Goal: Check status: Check status

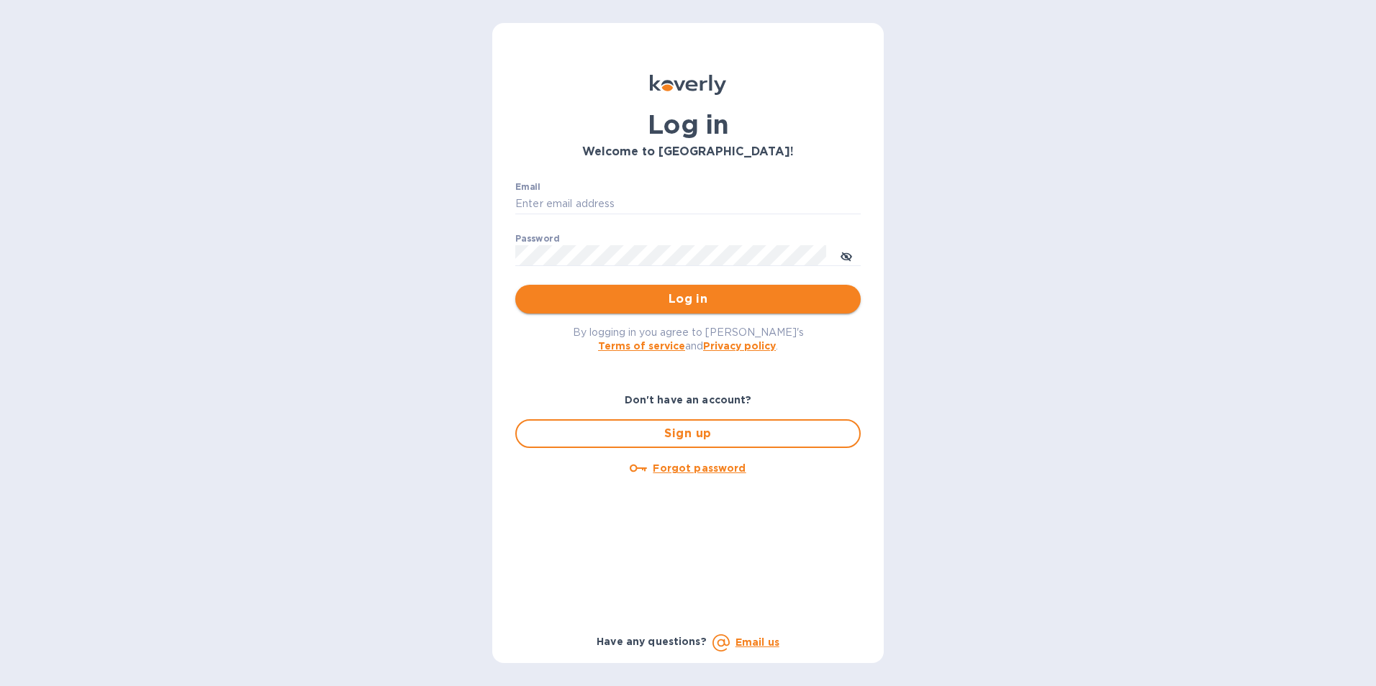
type input "[EMAIL_ADDRESS][PERSON_NAME][DOMAIN_NAME]"
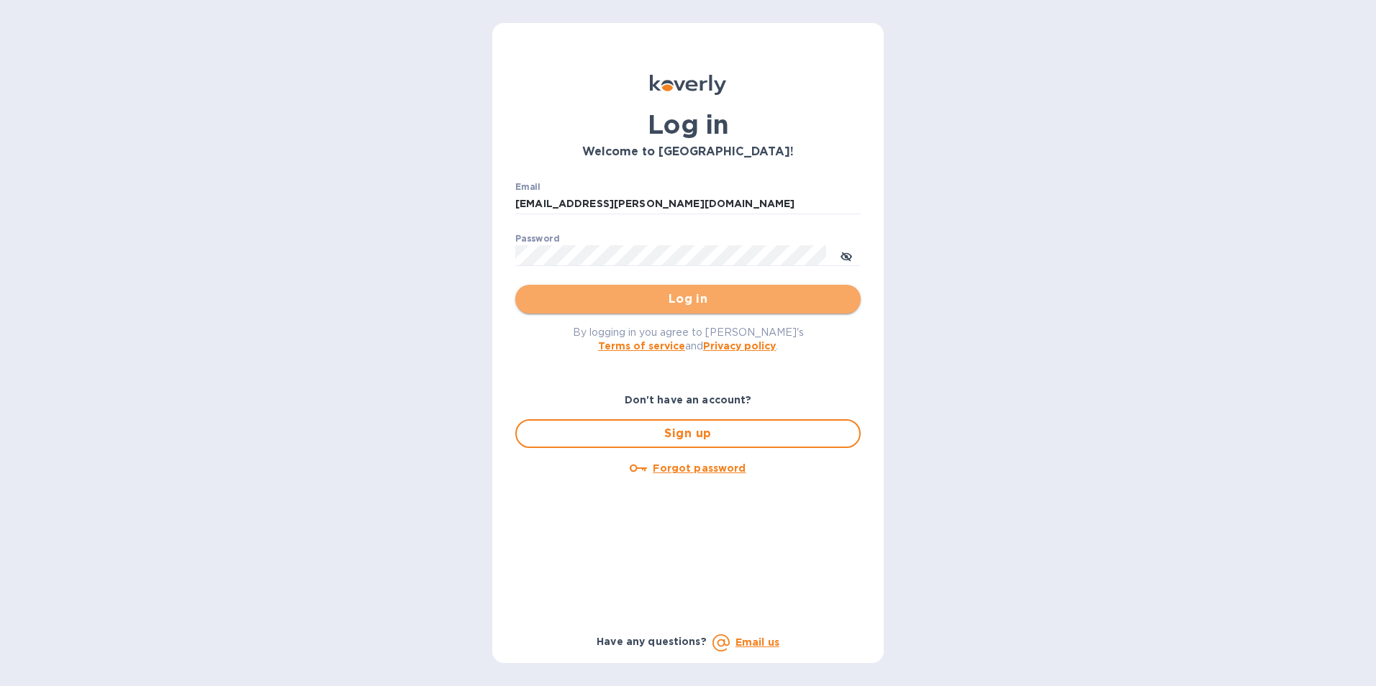
click at [674, 297] on span "Log in" at bounding box center [688, 299] width 322 height 17
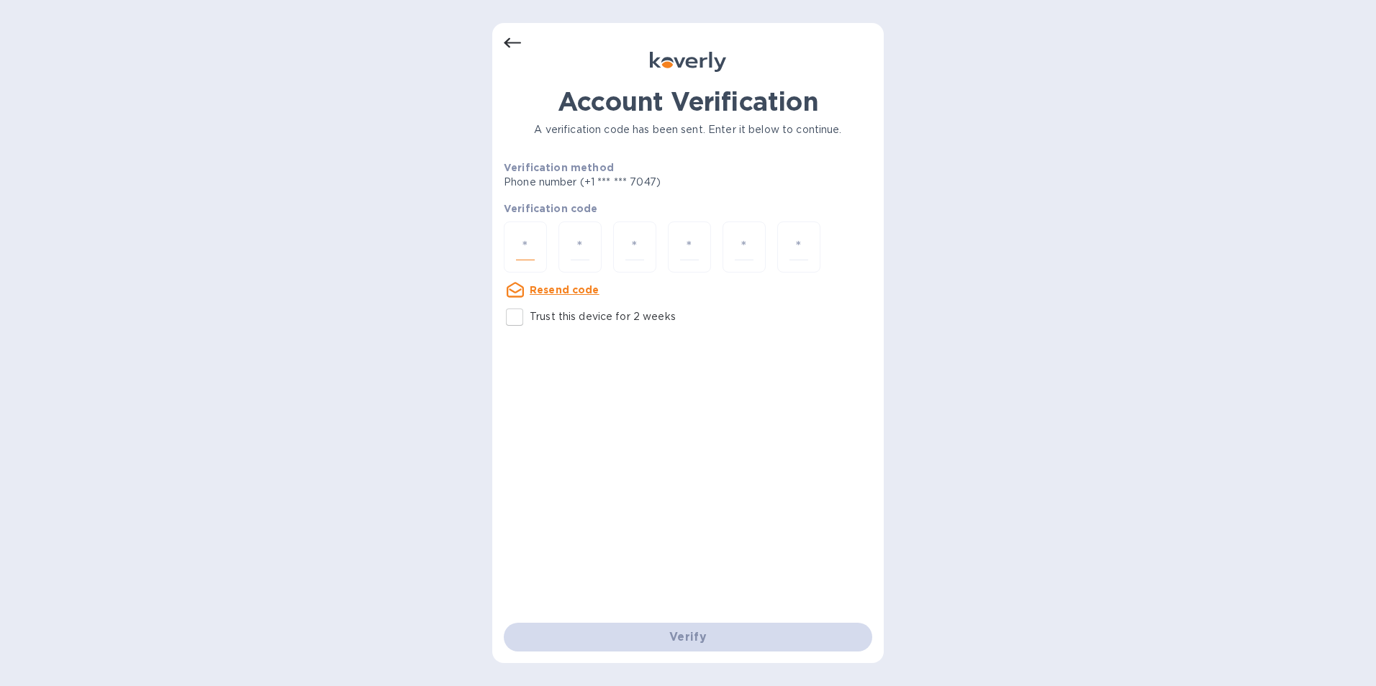
click at [520, 255] on input "number" at bounding box center [525, 247] width 19 height 27
type input "5"
type input "0"
type input "4"
type input "0"
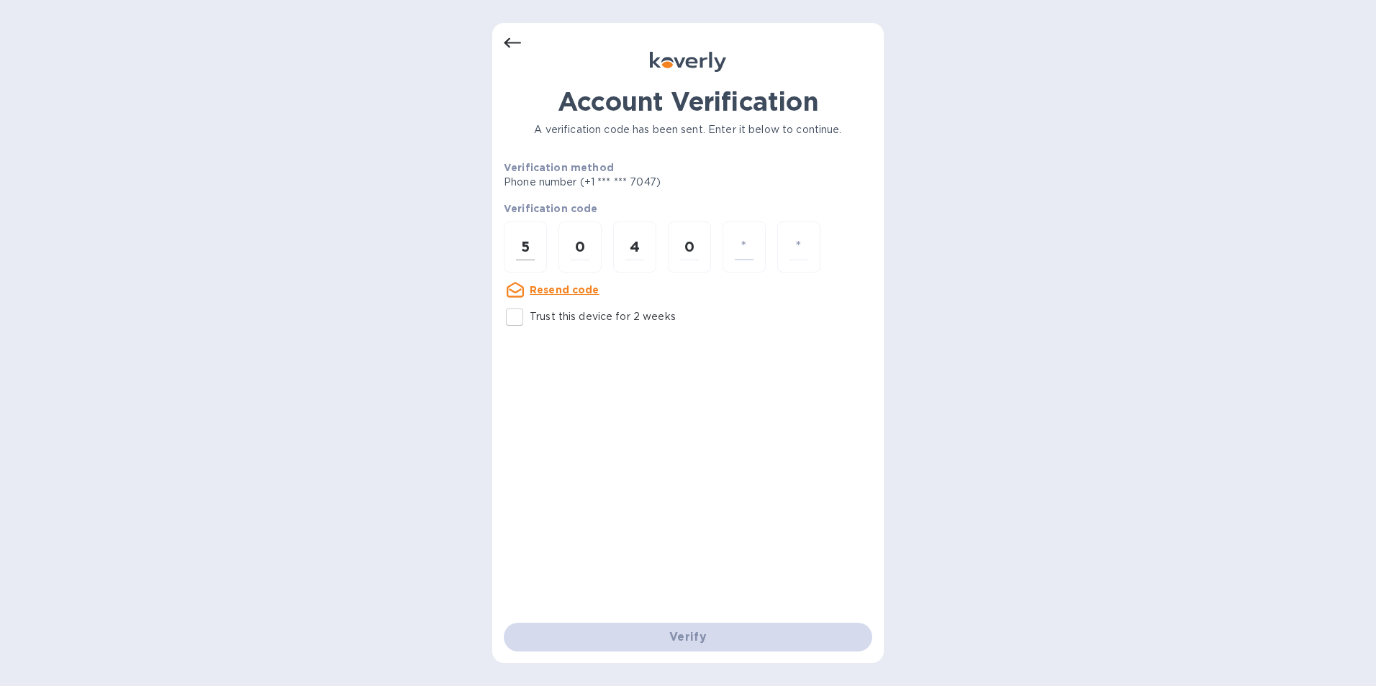
type input "8"
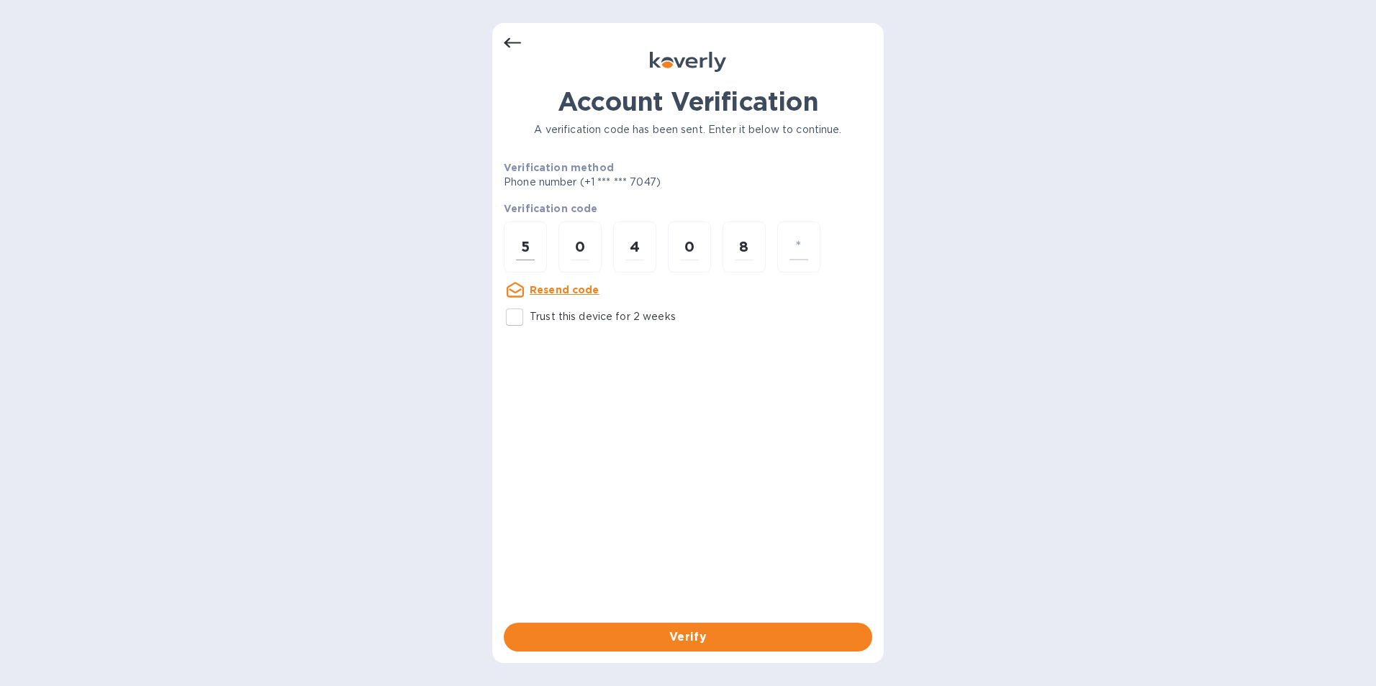
type input "1"
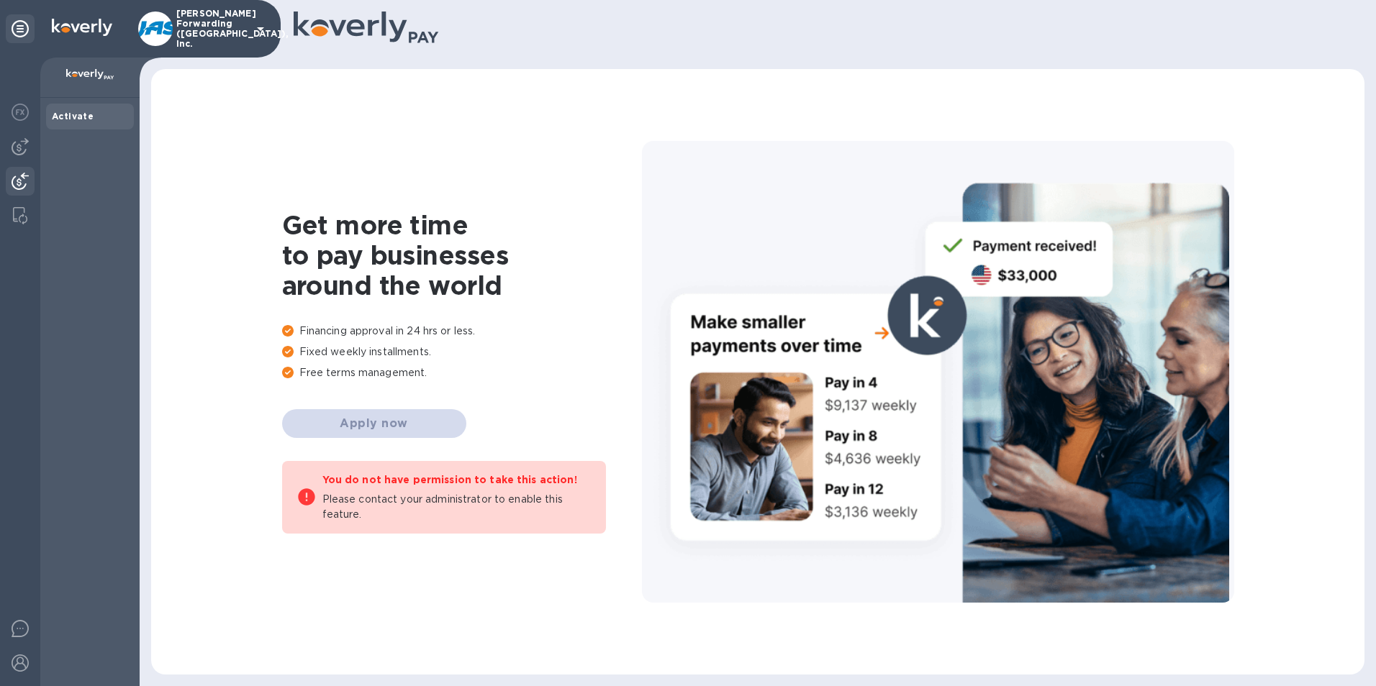
click at [20, 173] on img at bounding box center [20, 181] width 17 height 17
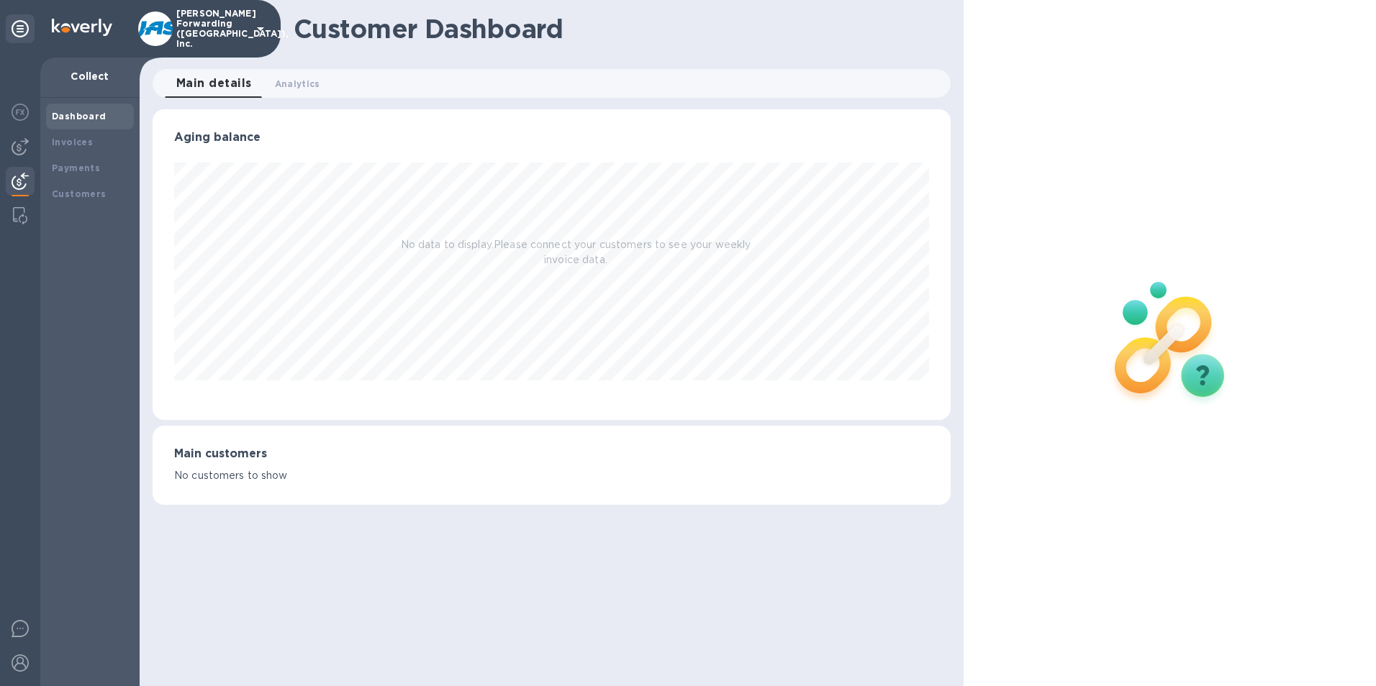
scroll to position [311, 799]
click at [60, 169] on b "Payments" at bounding box center [76, 168] width 48 height 11
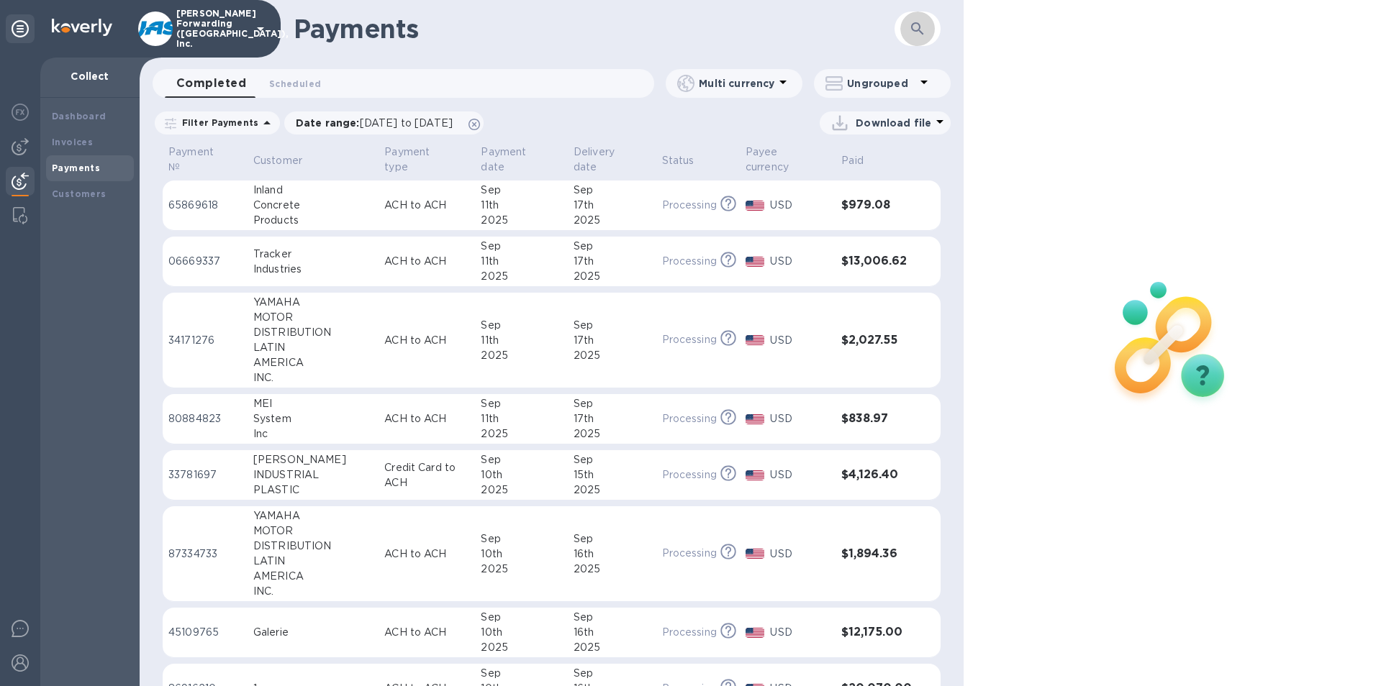
click at [915, 24] on icon "button" at bounding box center [917, 28] width 17 height 17
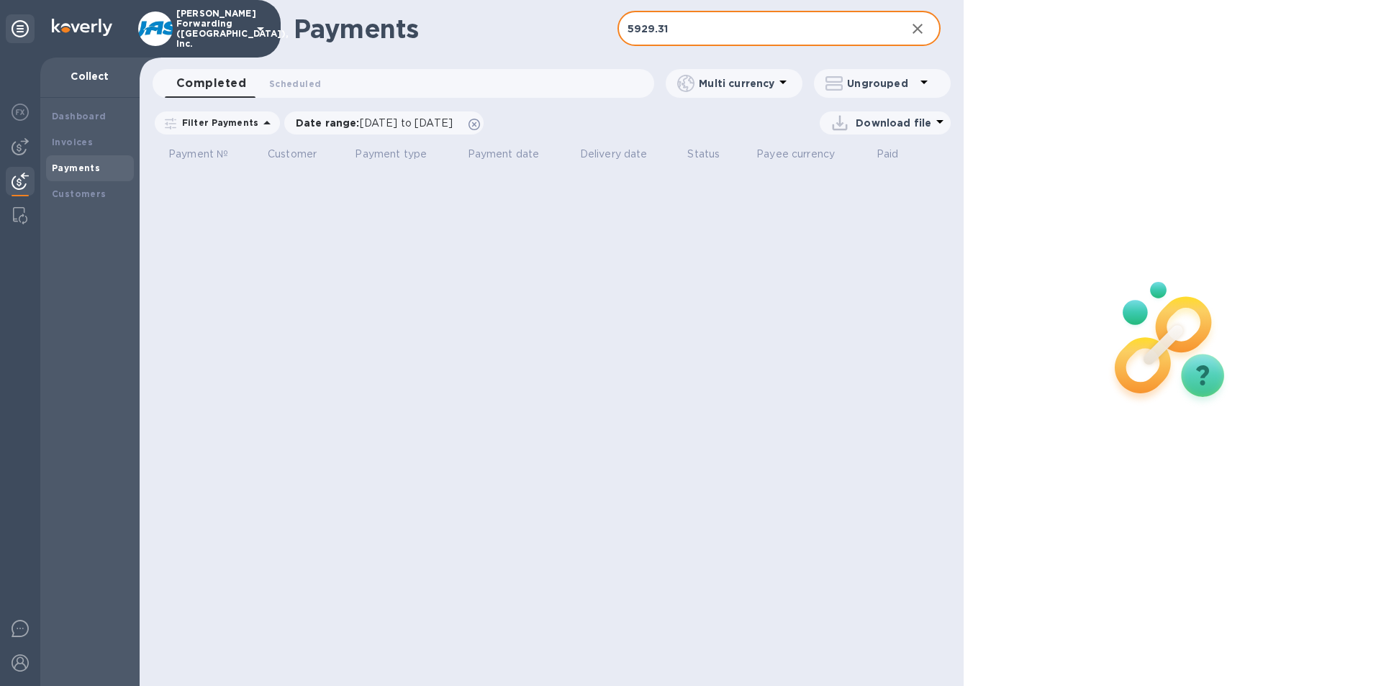
type input "5929.31"
click at [923, 28] on icon "button" at bounding box center [917, 28] width 17 height 17
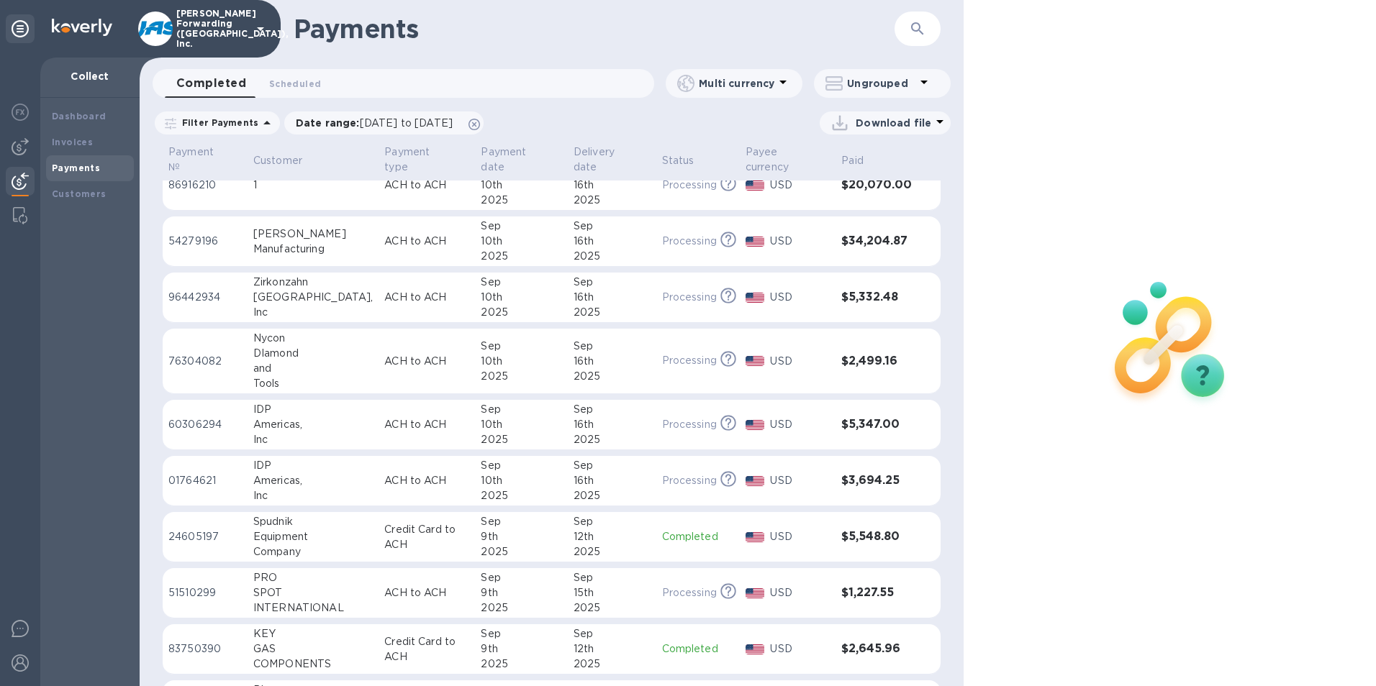
scroll to position [576, 0]
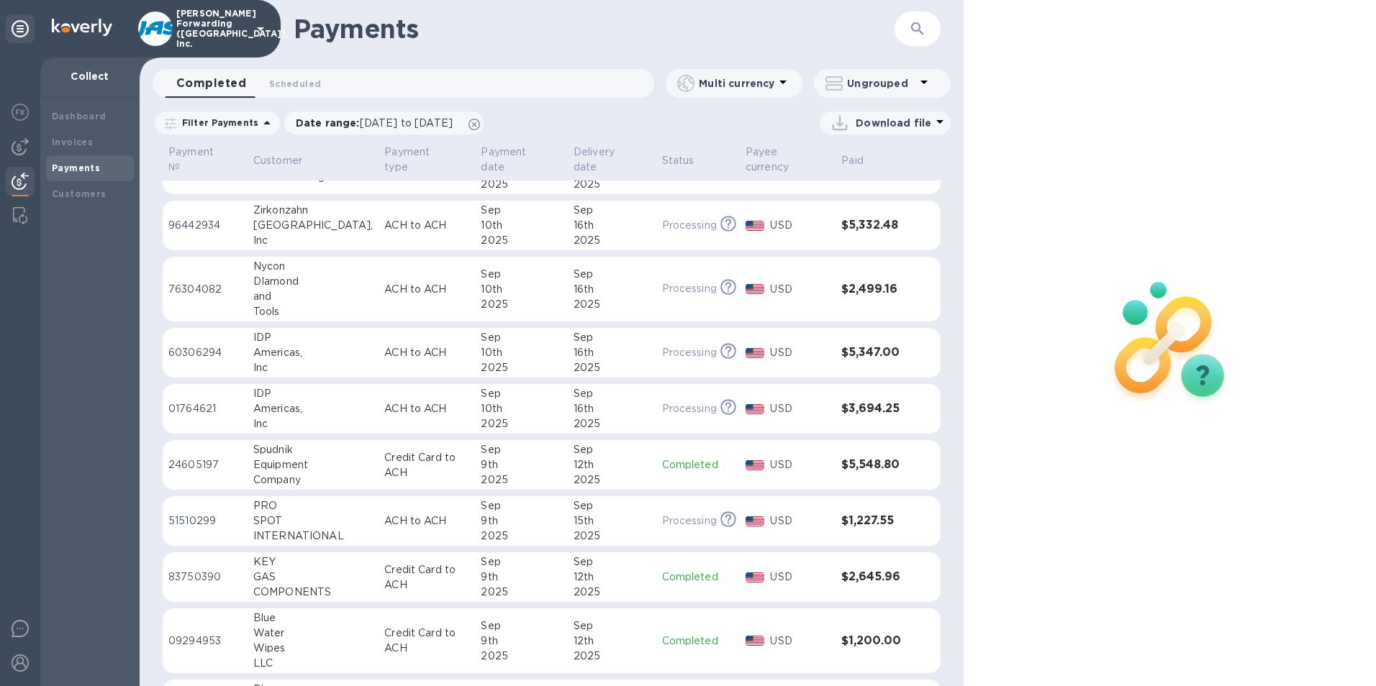
click at [916, 26] on icon "button" at bounding box center [917, 28] width 17 height 17
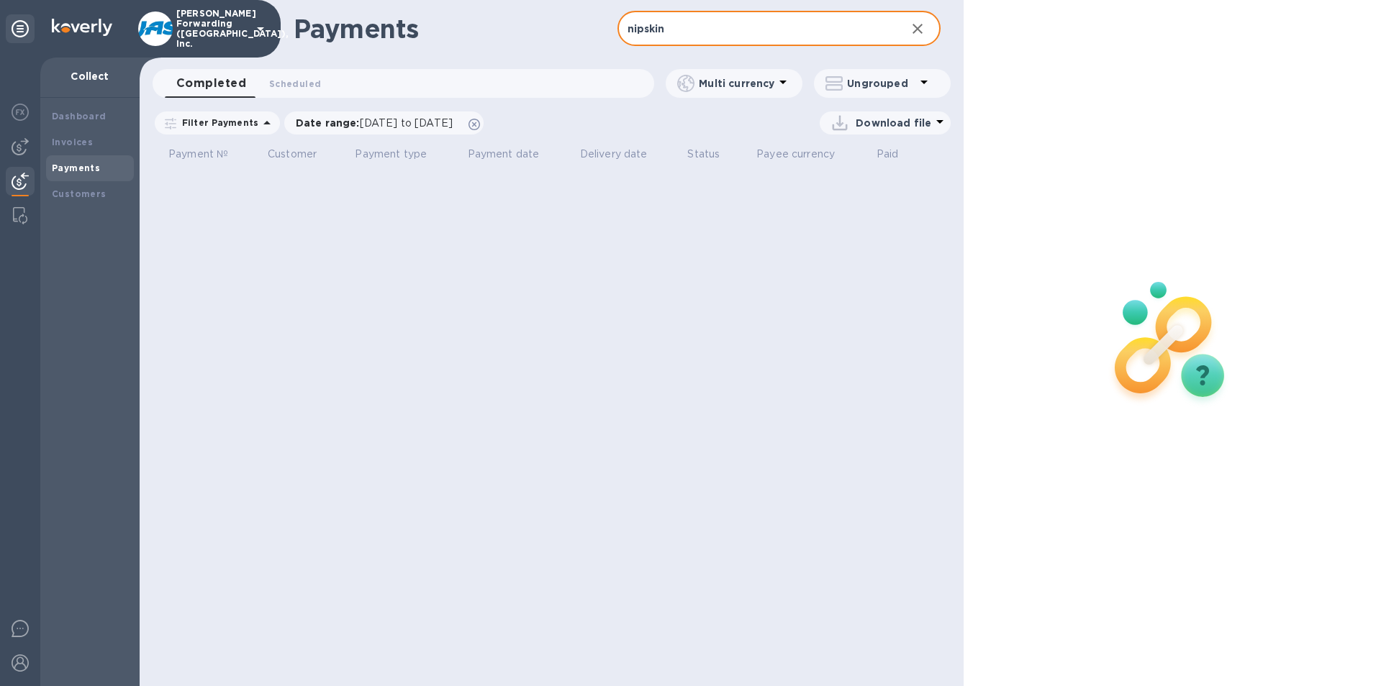
type input "nipskin"
click at [920, 27] on icon "button" at bounding box center [917, 28] width 17 height 17
